Goal: Information Seeking & Learning: Learn about a topic

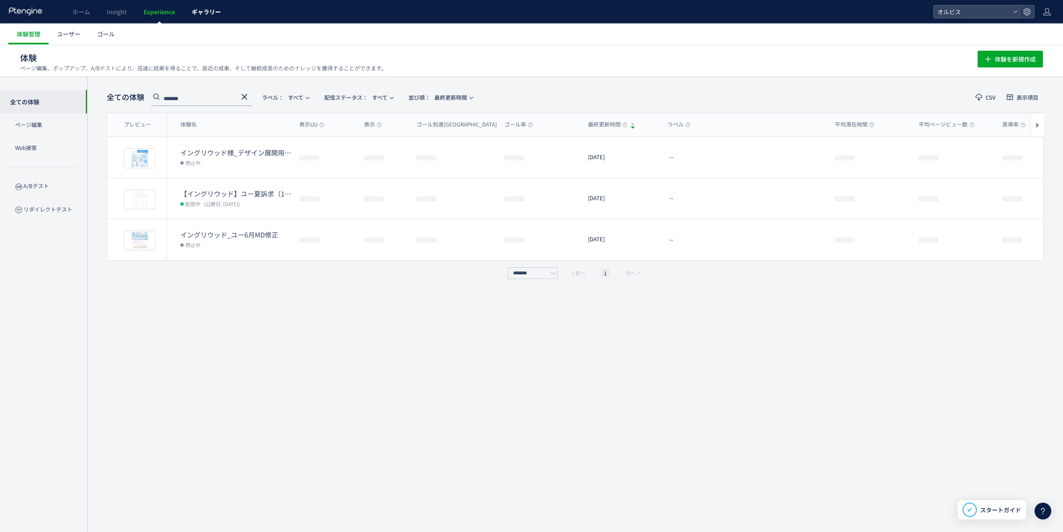
click at [193, 14] on span "ギャラリー" at bounding box center [206, 12] width 29 height 8
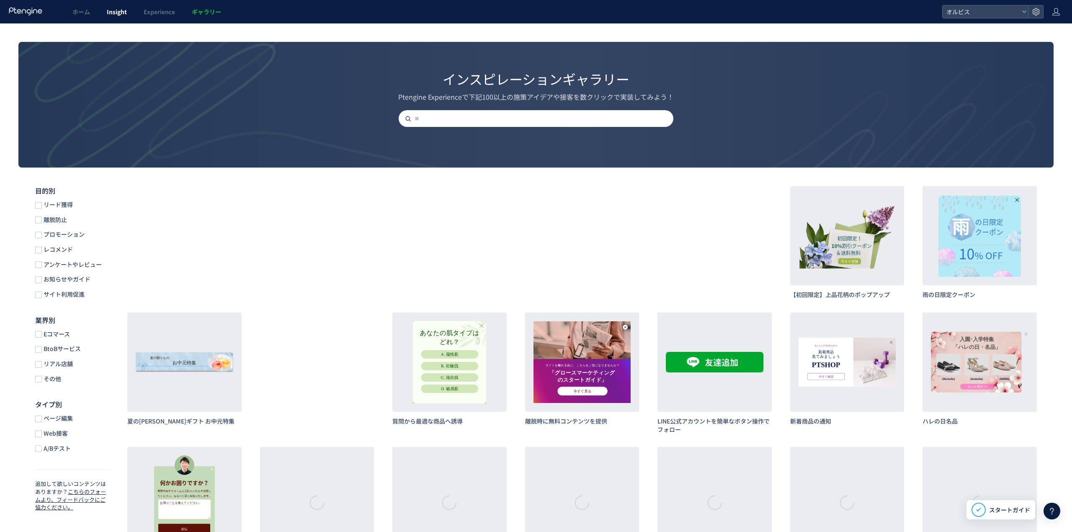
click at [108, 21] on link "Insight" at bounding box center [116, 11] width 37 height 23
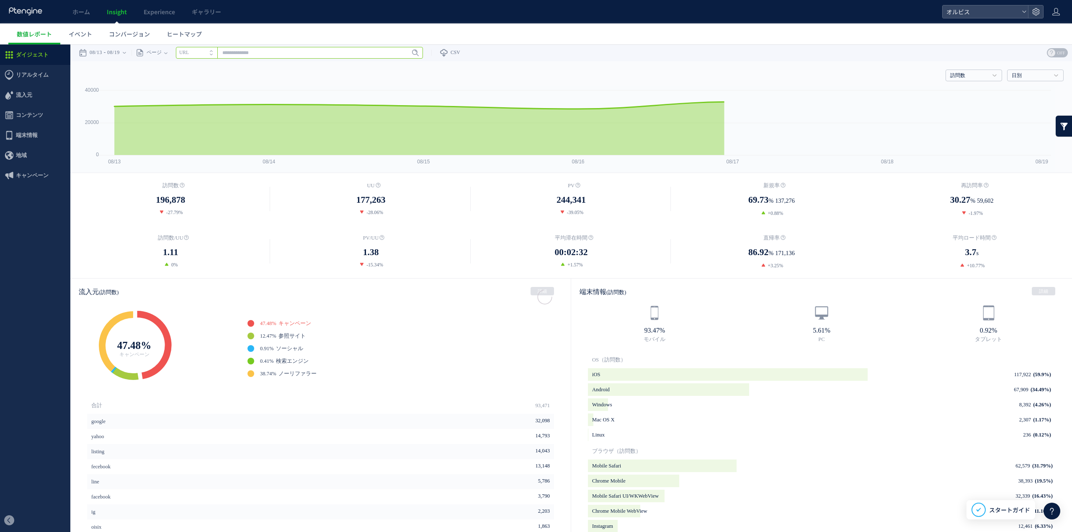
click at [359, 52] on input "text" at bounding box center [299, 53] width 247 height 12
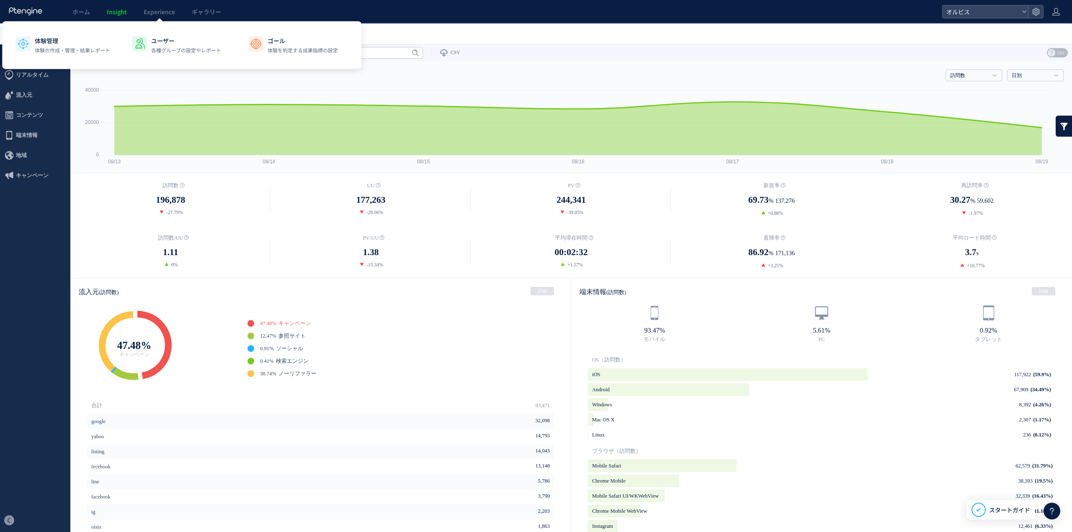
click at [373, 5] on div "ホーム Insight Experience ギャラリー" at bounding box center [471, 11] width 942 height 23
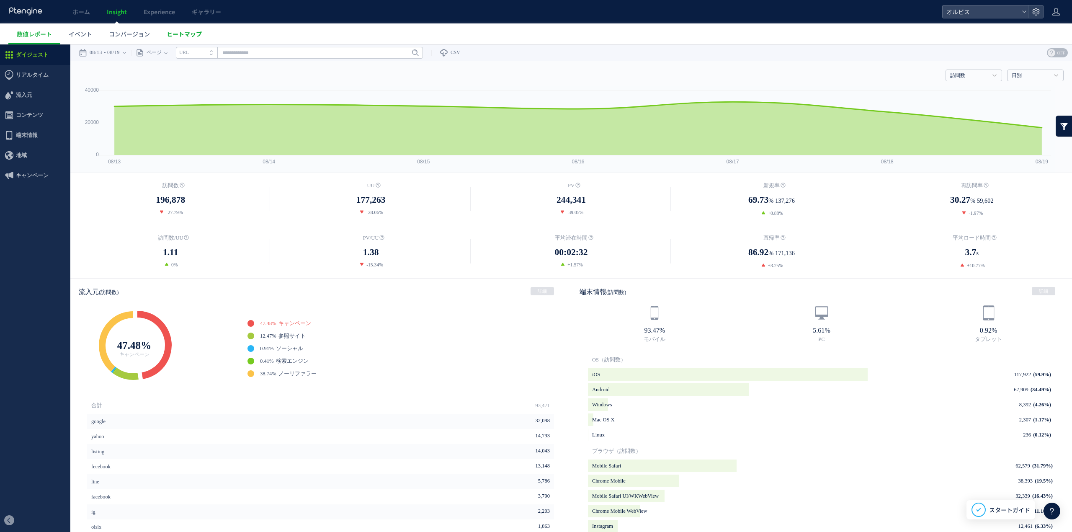
click at [202, 33] on link "ヒートマップ" at bounding box center [184, 33] width 52 height 21
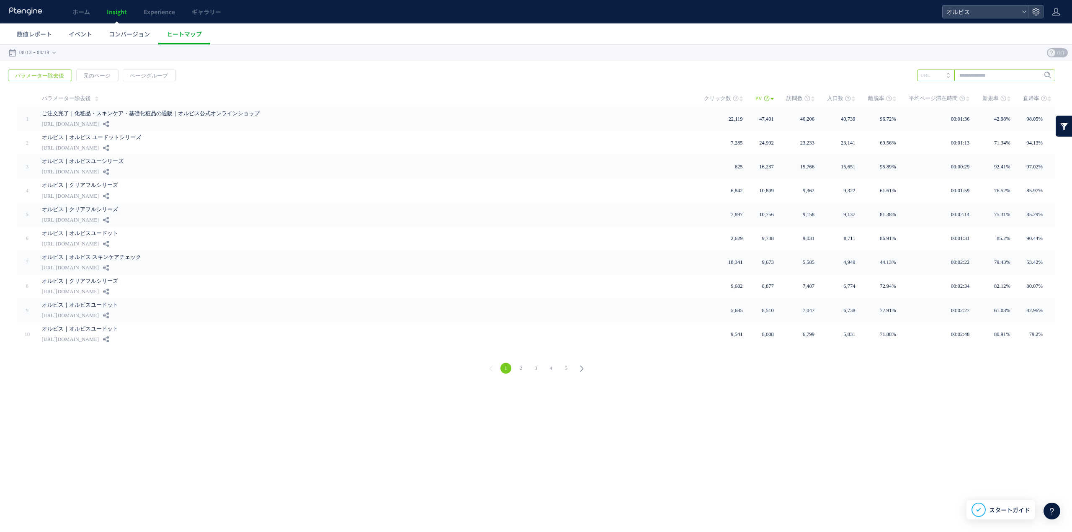
click at [1005, 74] on input "text" at bounding box center [986, 75] width 138 height 12
paste input "**********"
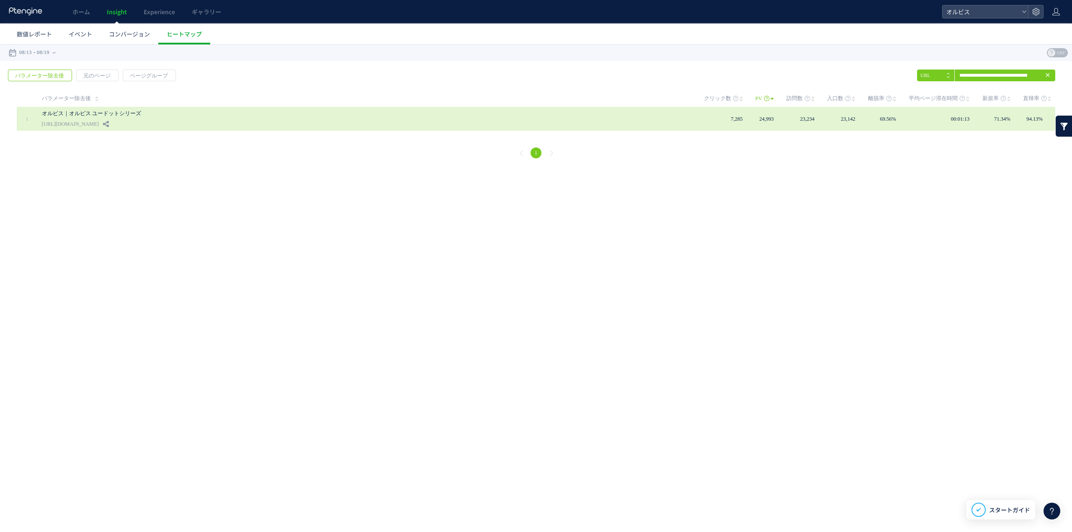
click at [628, 128] on div "オルビス｜オルビス ユードットシリーズ [URL][DOMAIN_NAME]" at bounding box center [367, 119] width 650 height 24
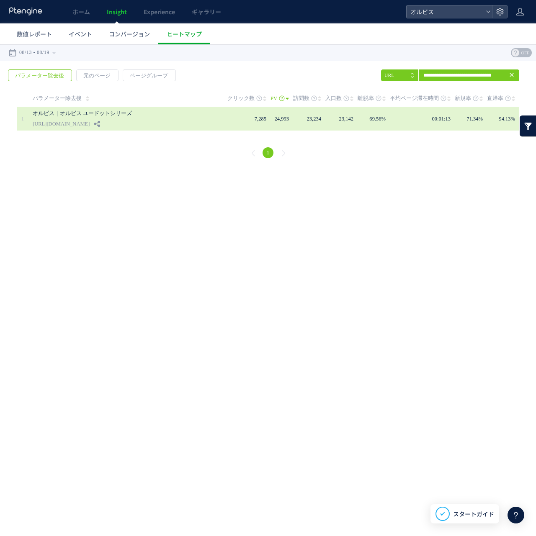
click at [258, 118] on span "7,285" at bounding box center [261, 119] width 12 height 6
click at [284, 119] on span "24,993" at bounding box center [282, 119] width 14 height 6
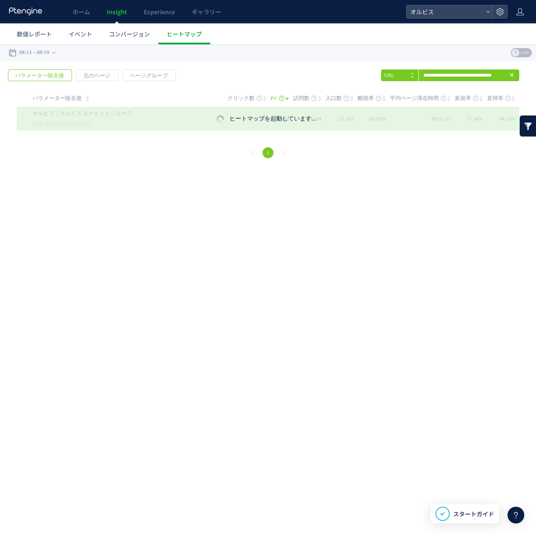
click at [284, 119] on p "ヒートマップを起動しています..." at bounding box center [272, 119] width 87 height 8
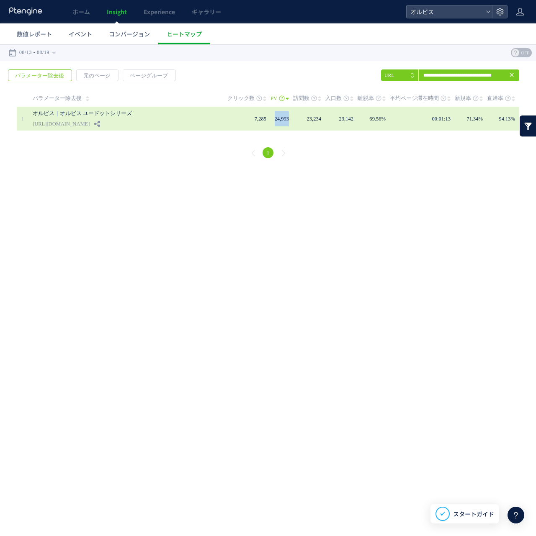
drag, startPoint x: 295, startPoint y: 121, endPoint x: 270, endPoint y: 121, distance: 24.7
click at [270, 121] on tr "1" at bounding box center [268, 119] width 502 height 24
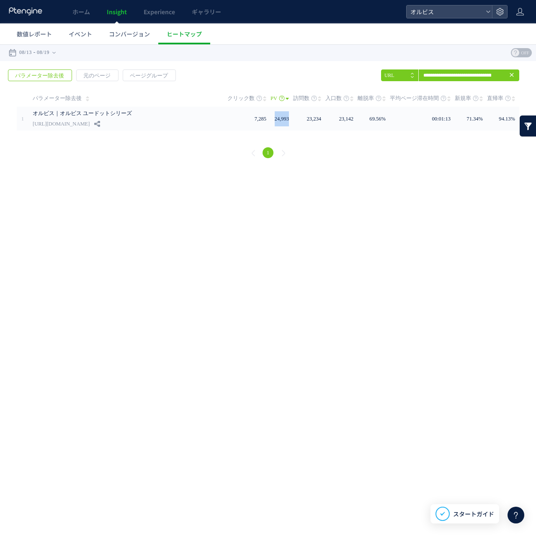
copy tr "24,993"
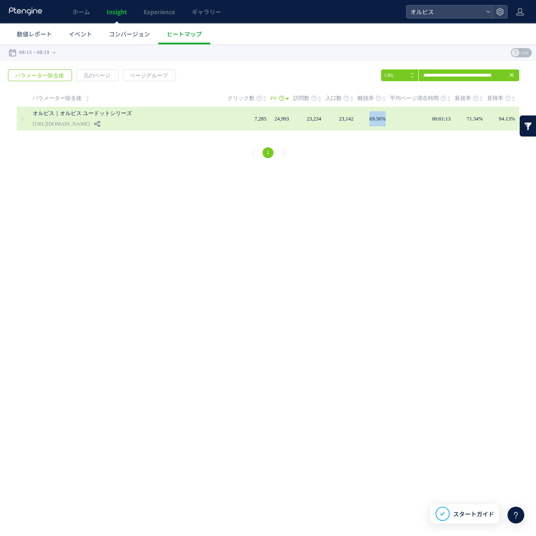
drag, startPoint x: 388, startPoint y: 119, endPoint x: 368, endPoint y: 121, distance: 19.3
click at [369, 121] on span "69.56%" at bounding box center [377, 119] width 16 height 6
drag, startPoint x: 424, startPoint y: 117, endPoint x: 453, endPoint y: 118, distance: 28.5
click at [453, 118] on td "00:01:13" at bounding box center [422, 119] width 65 height 24
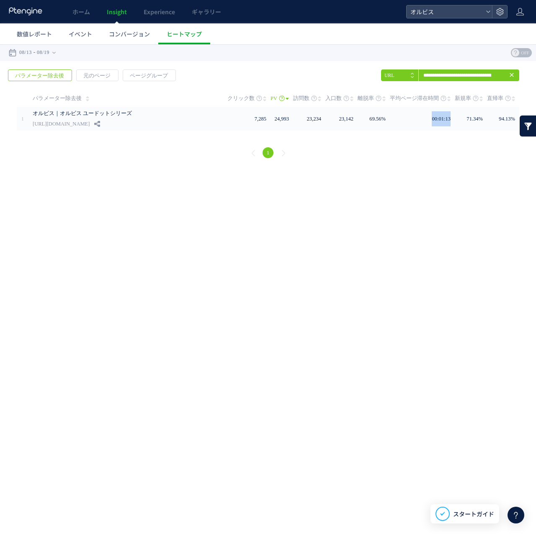
copy span "00:01:13"
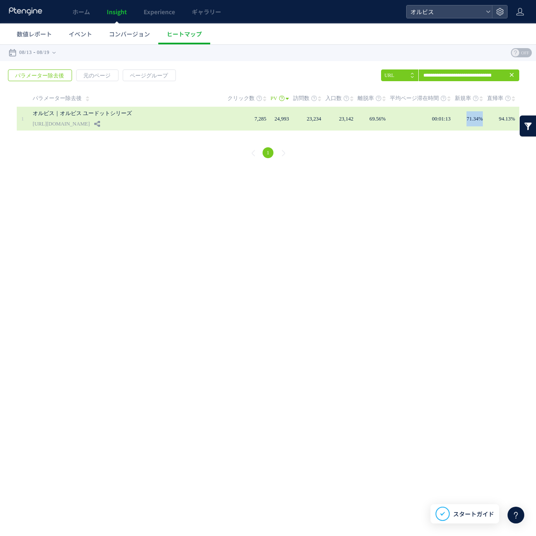
drag, startPoint x: 485, startPoint y: 119, endPoint x: 463, endPoint y: 119, distance: 21.8
click at [463, 119] on td "71.34%" at bounding box center [471, 119] width 32 height 24
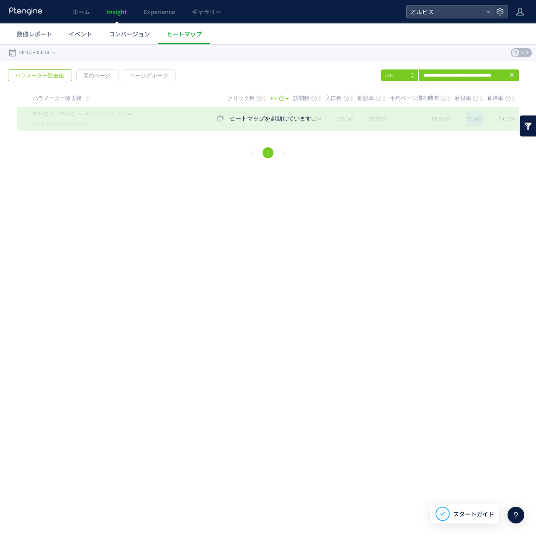
copy span "71.34%"
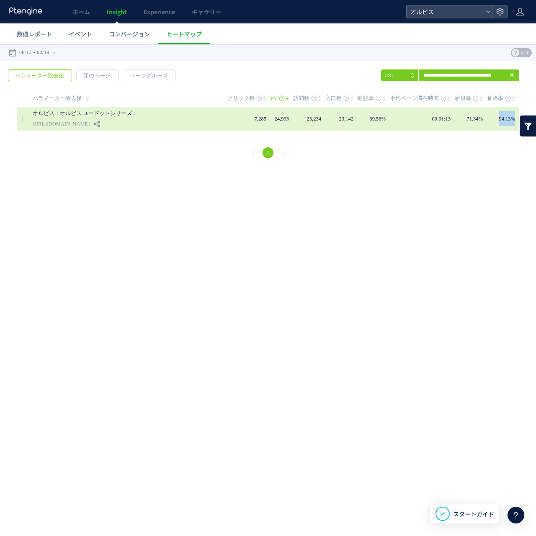
drag, startPoint x: 514, startPoint y: 119, endPoint x: 494, endPoint y: 118, distance: 20.1
click at [499, 118] on span "94.13%" at bounding box center [507, 119] width 16 height 6
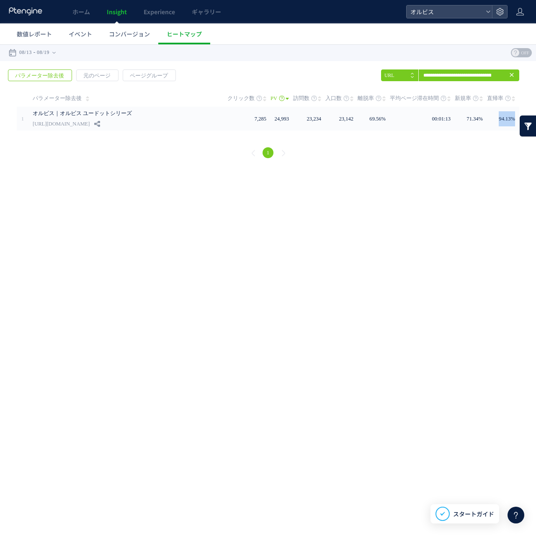
copy span "94.13%"
click at [504, 98] on link "直帰率" at bounding box center [501, 98] width 28 height 17
click at [418, 74] on div "URL タイトル名" at bounding box center [400, 75] width 38 height 12
click at [438, 74] on input "**********" at bounding box center [450, 75] width 138 height 12
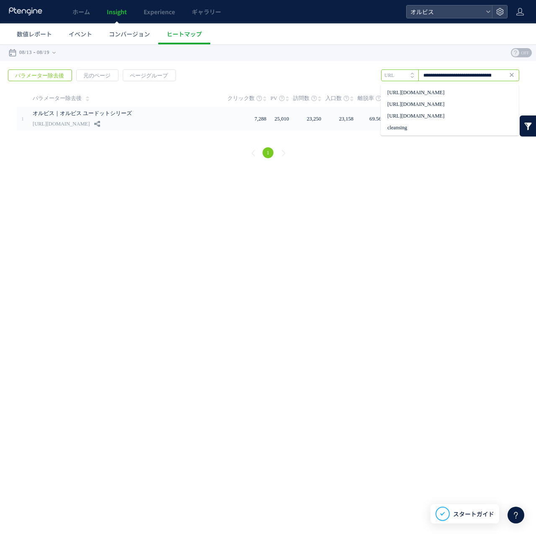
scroll to position [0, 43]
drag, startPoint x: 491, startPoint y: 74, endPoint x: 509, endPoint y: 72, distance: 18.1
click at [509, 72] on div "**********" at bounding box center [450, 75] width 138 height 12
click at [489, 75] on input "**********" at bounding box center [450, 75] width 138 height 12
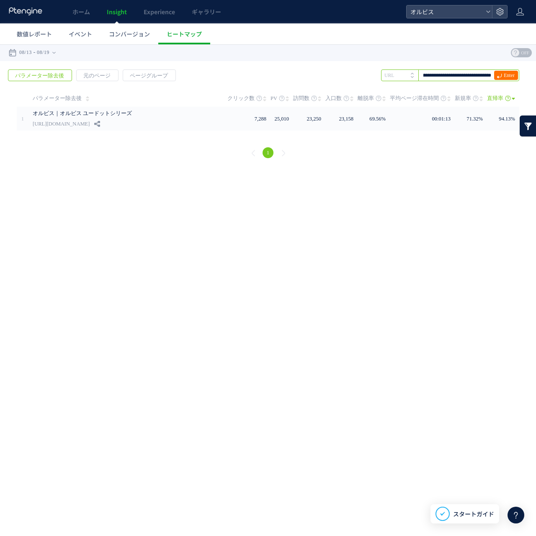
type input "**********"
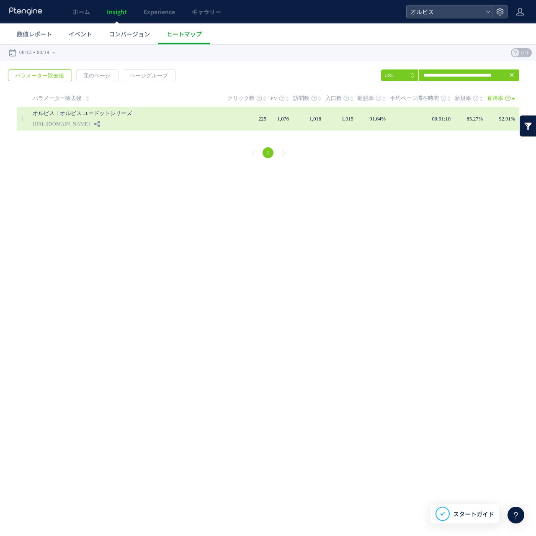
click at [285, 119] on span "1,076" at bounding box center [283, 119] width 12 height 6
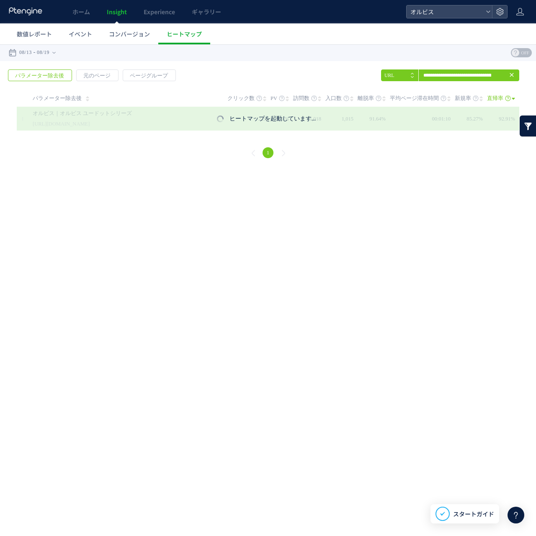
click at [285, 119] on p "ヒートマップを起動しています..." at bounding box center [272, 119] width 87 height 8
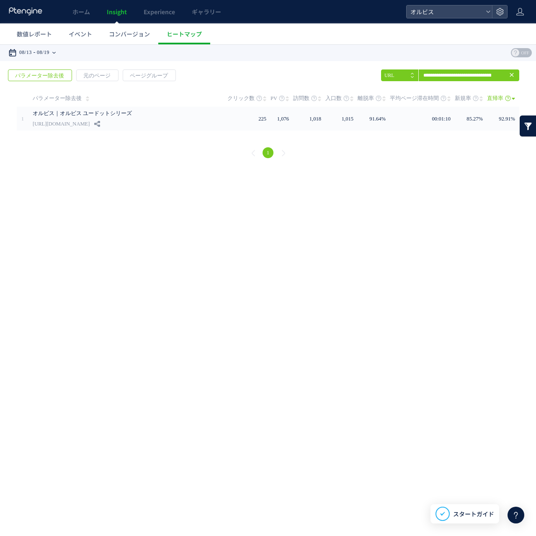
drag, startPoint x: 70, startPoint y: 56, endPoint x: 20, endPoint y: 52, distance: 50.4
click at [21, 52] on div "戻る デフォルト設定では本日のデータを表示しています。 カレンダーでご覧になりたい期間を指定することができます。 08/13 08/19 今日 昨日 先週 先…" at bounding box center [268, 52] width 536 height 17
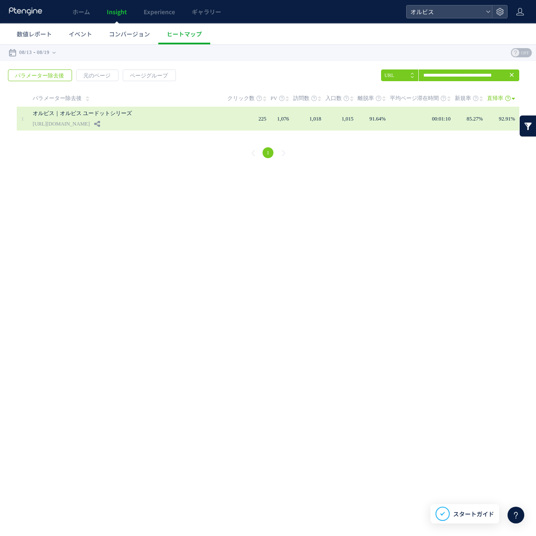
click at [176, 113] on link "オルビス｜オルビス ユードットシリーズ" at bounding box center [121, 113] width 176 height 10
